Goal: Task Accomplishment & Management: Use online tool/utility

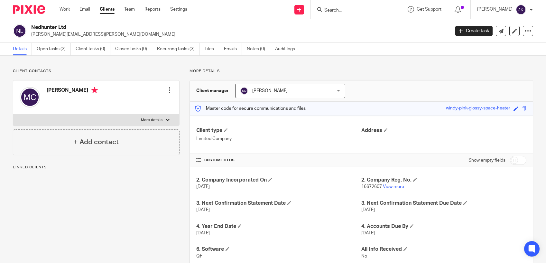
drag, startPoint x: 0, startPoint y: 0, endPoint x: 77, endPoint y: 76, distance: 108.4
click at [77, 76] on div "Client contacts Michael Constidine Edit contact Create client from contact Expo…" at bounding box center [96, 111] width 167 height 86
click at [70, 6] on div "Work Email Clients Team Reports Settings Work Email Clients Team Reports Settin…" at bounding box center [125, 9] width 144 height 19
click at [69, 9] on link "Work" at bounding box center [64, 9] width 10 height 6
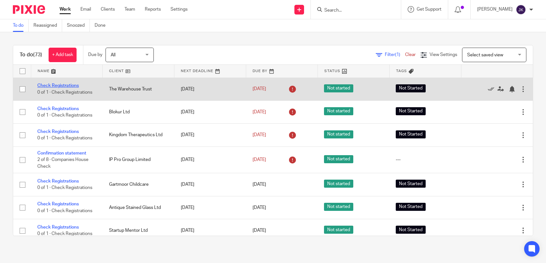
click at [71, 86] on link "Check Registrations" at bounding box center [57, 85] width 41 height 5
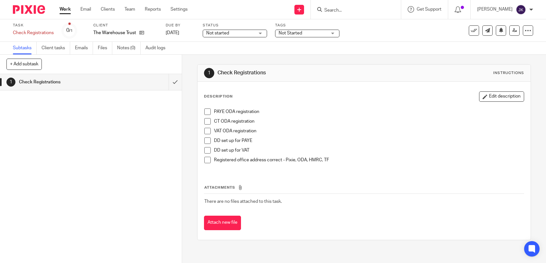
click at [58, 4] on div "Work Email Clients Team Reports Settings Work Email Clients Team Reports Settin…" at bounding box center [125, 9] width 144 height 19
click at [60, 8] on link "Work" at bounding box center [64, 9] width 11 height 6
